Goal: Find specific page/section: Find specific page/section

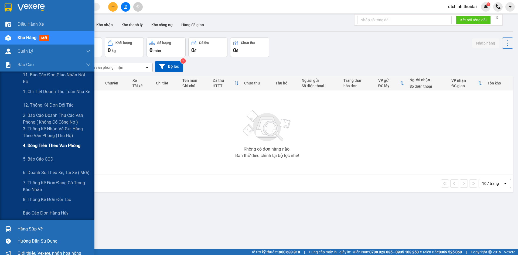
click at [41, 152] on div "4. Dòng tiền theo văn phòng" at bounding box center [56, 145] width 67 height 13
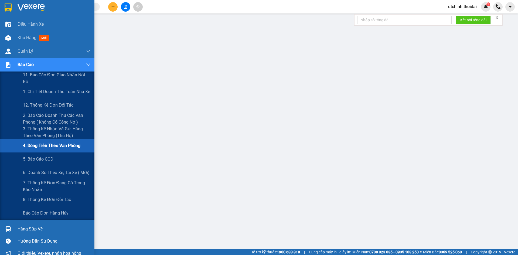
click at [46, 151] on div "4. Dòng tiền theo văn phòng" at bounding box center [56, 145] width 67 height 13
